Goal: Information Seeking & Learning: Check status

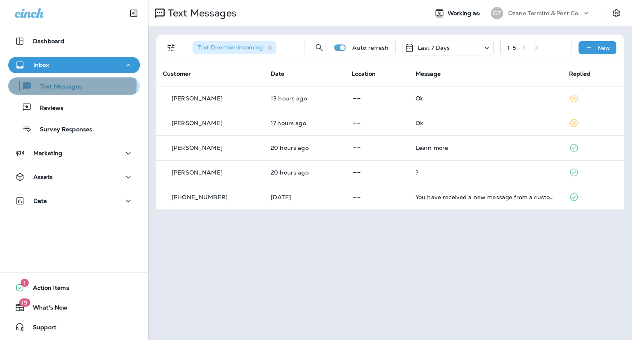
click at [65, 86] on p "Text Messages" at bounding box center [57, 87] width 50 height 8
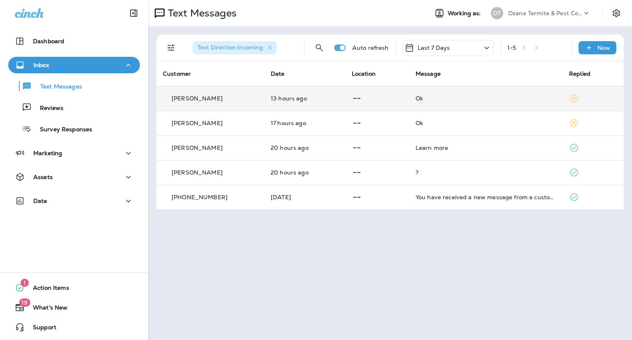
click at [446, 94] on td "Ok" at bounding box center [486, 98] width 154 height 25
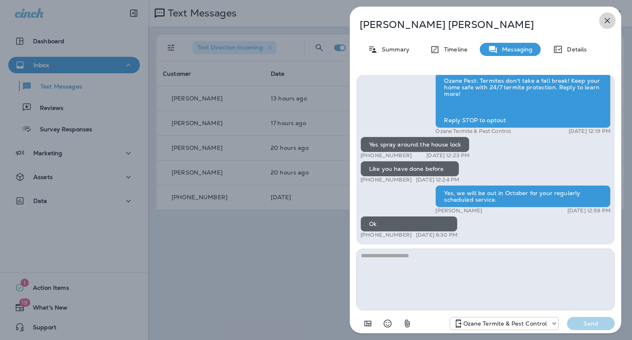
click at [609, 23] on icon "button" at bounding box center [608, 21] width 10 height 10
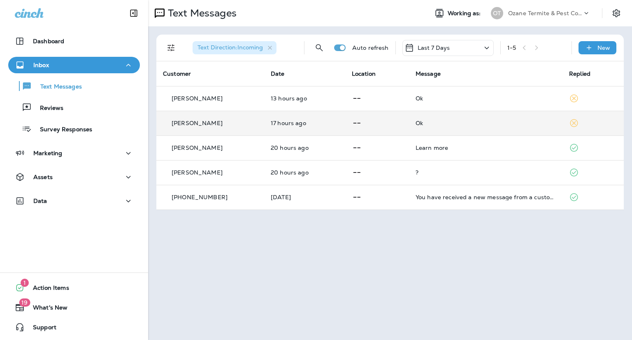
click at [497, 127] on td "Ok" at bounding box center [486, 123] width 154 height 25
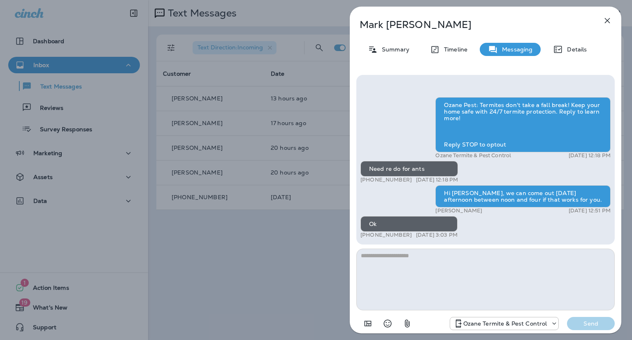
click at [610, 19] on icon "button" at bounding box center [608, 21] width 10 height 10
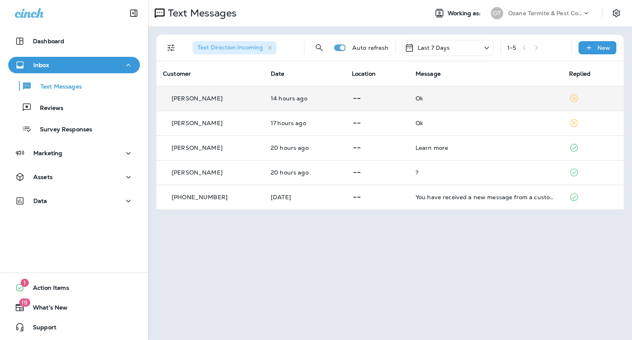
click at [573, 98] on icon at bounding box center [574, 99] width 8 height 8
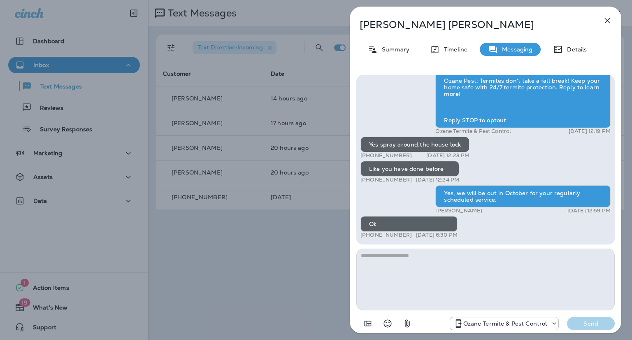
click at [613, 20] on button "button" at bounding box center [607, 20] width 16 height 16
